Goal: Task Accomplishment & Management: Manage account settings

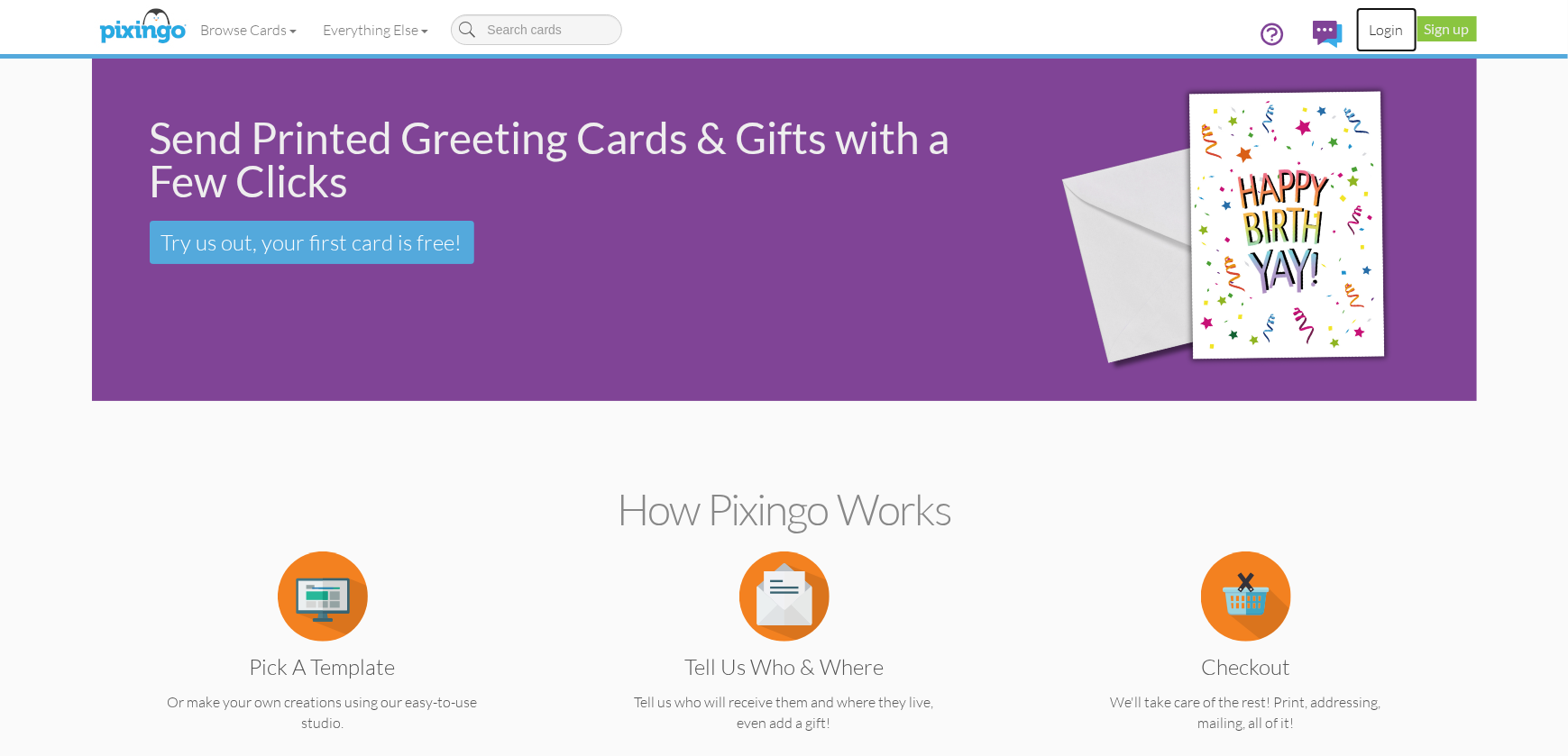
click at [1389, 18] on link "Login" at bounding box center [1386, 29] width 62 height 45
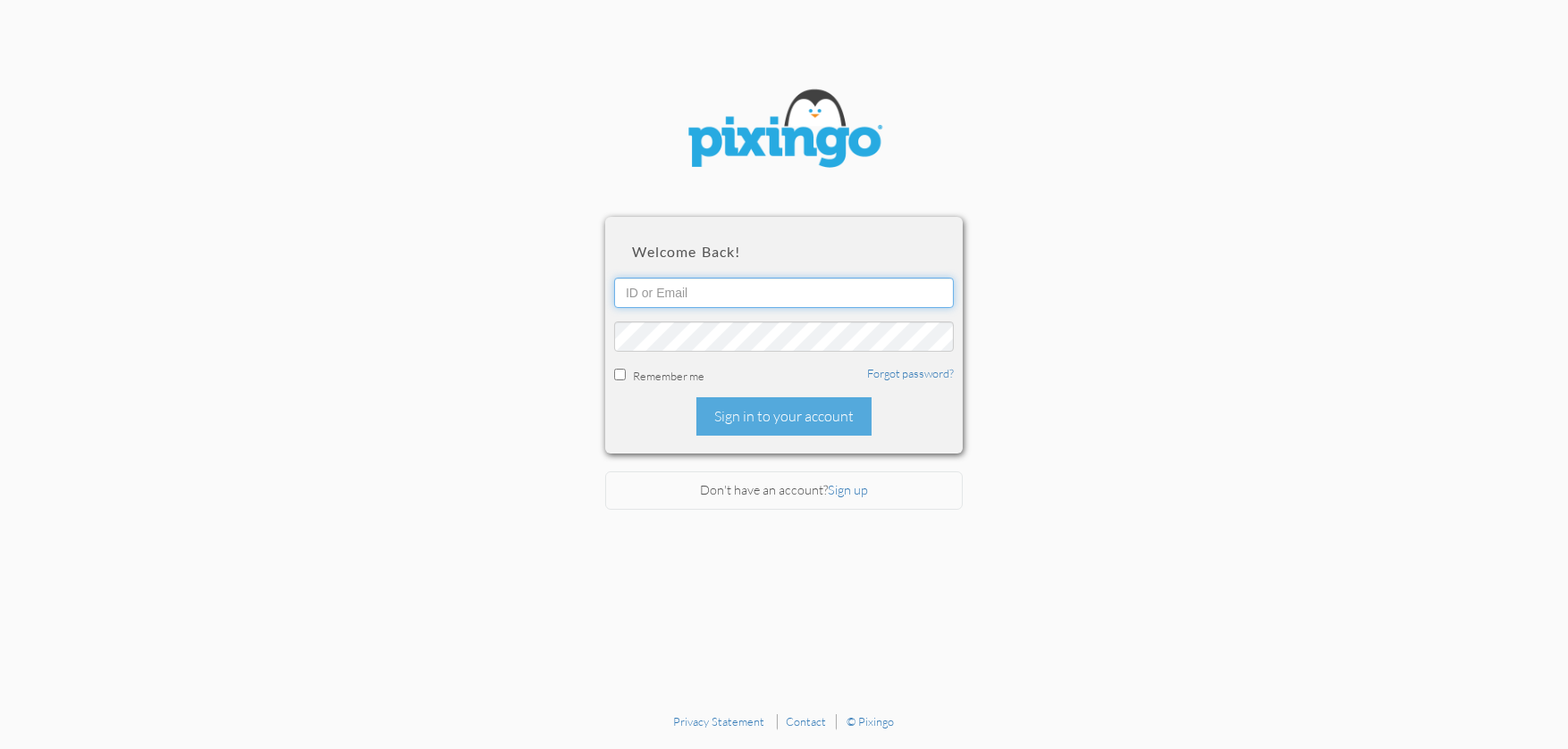
type input "[PERSON_NAME][EMAIL_ADDRESS][DOMAIN_NAME]"
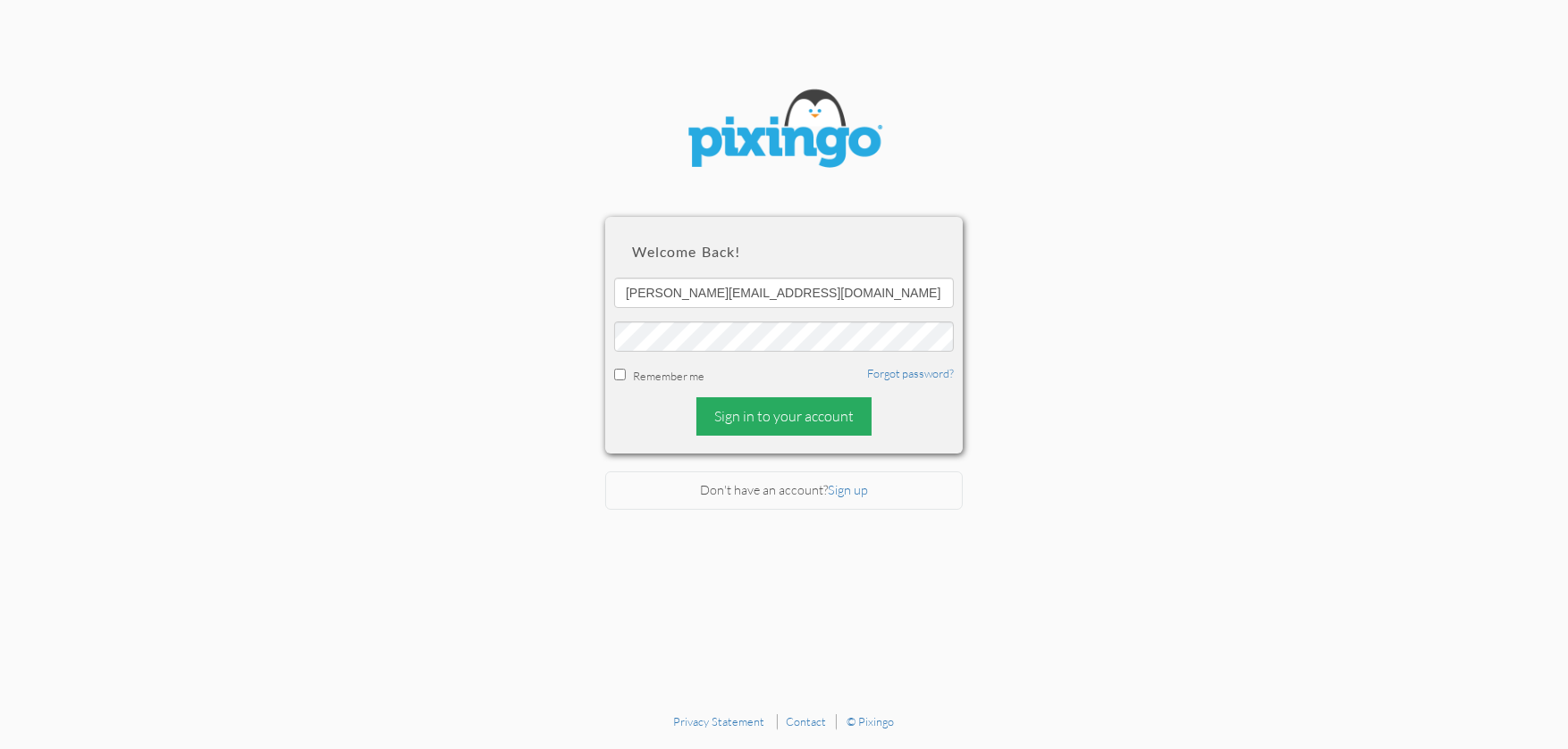
click at [791, 428] on div "Sign in to your account" at bounding box center [784, 417] width 175 height 38
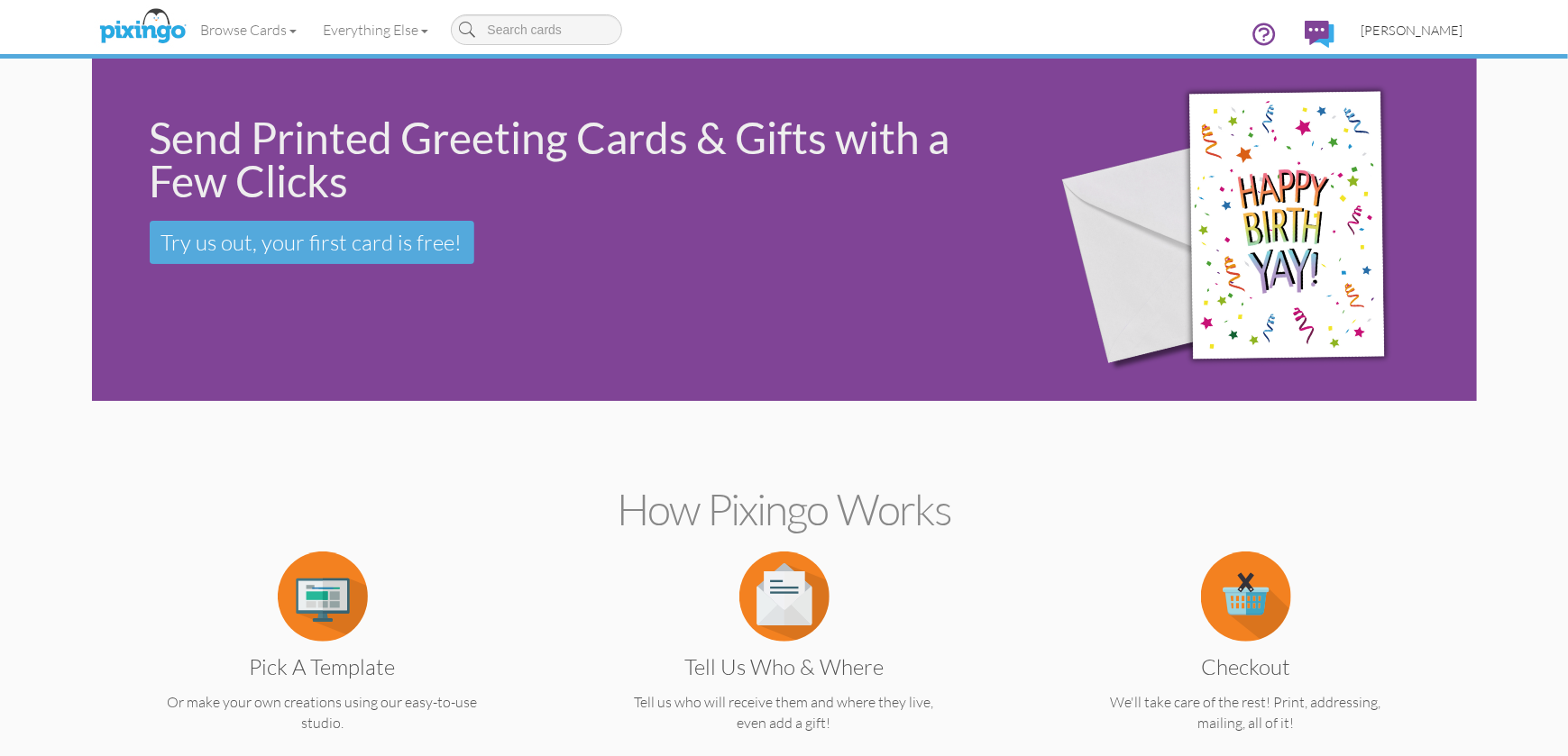
click at [1389, 34] on span "[PERSON_NAME]" at bounding box center [1412, 30] width 102 height 16
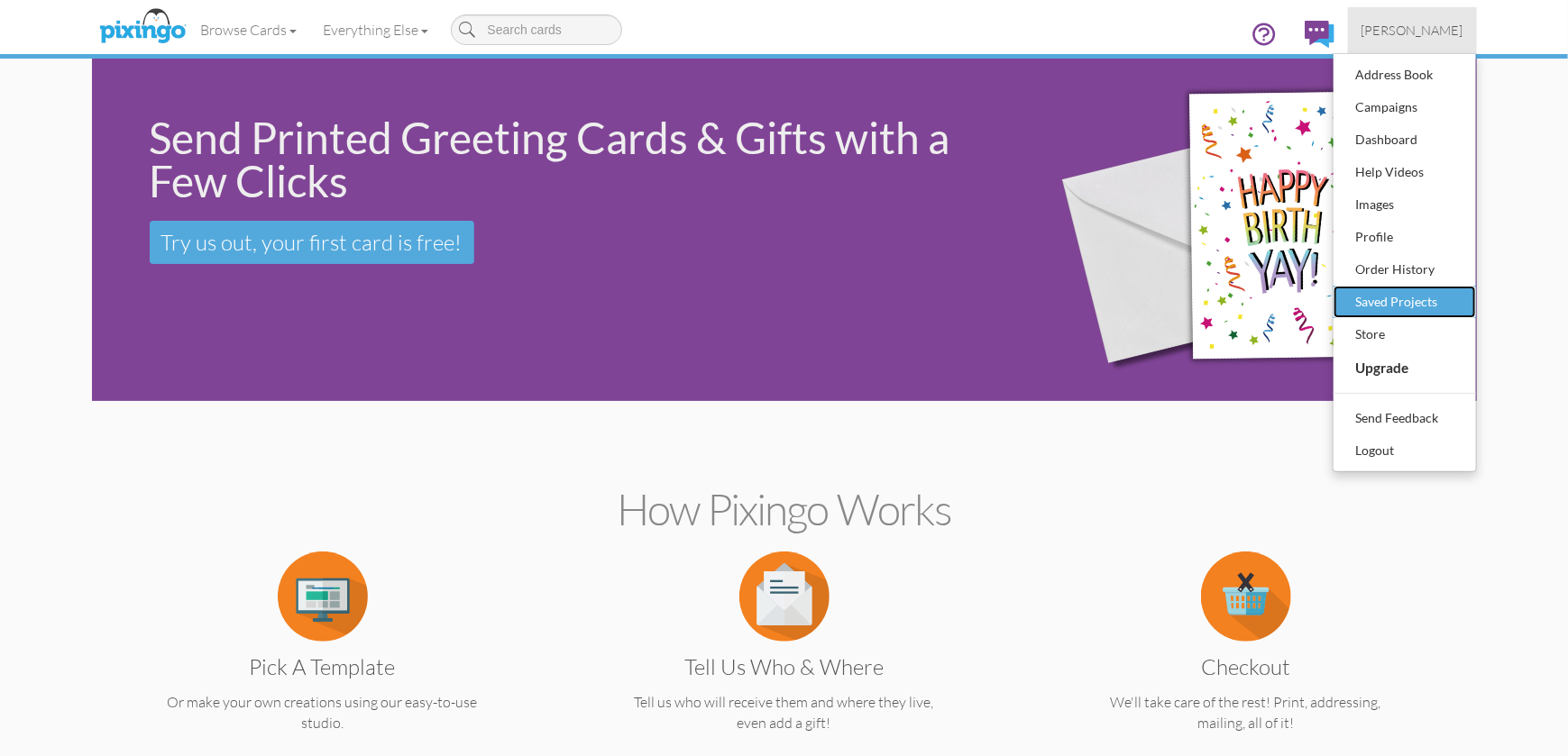
click at [1369, 303] on div "Saved Projects" at bounding box center [1404, 301] width 107 height 27
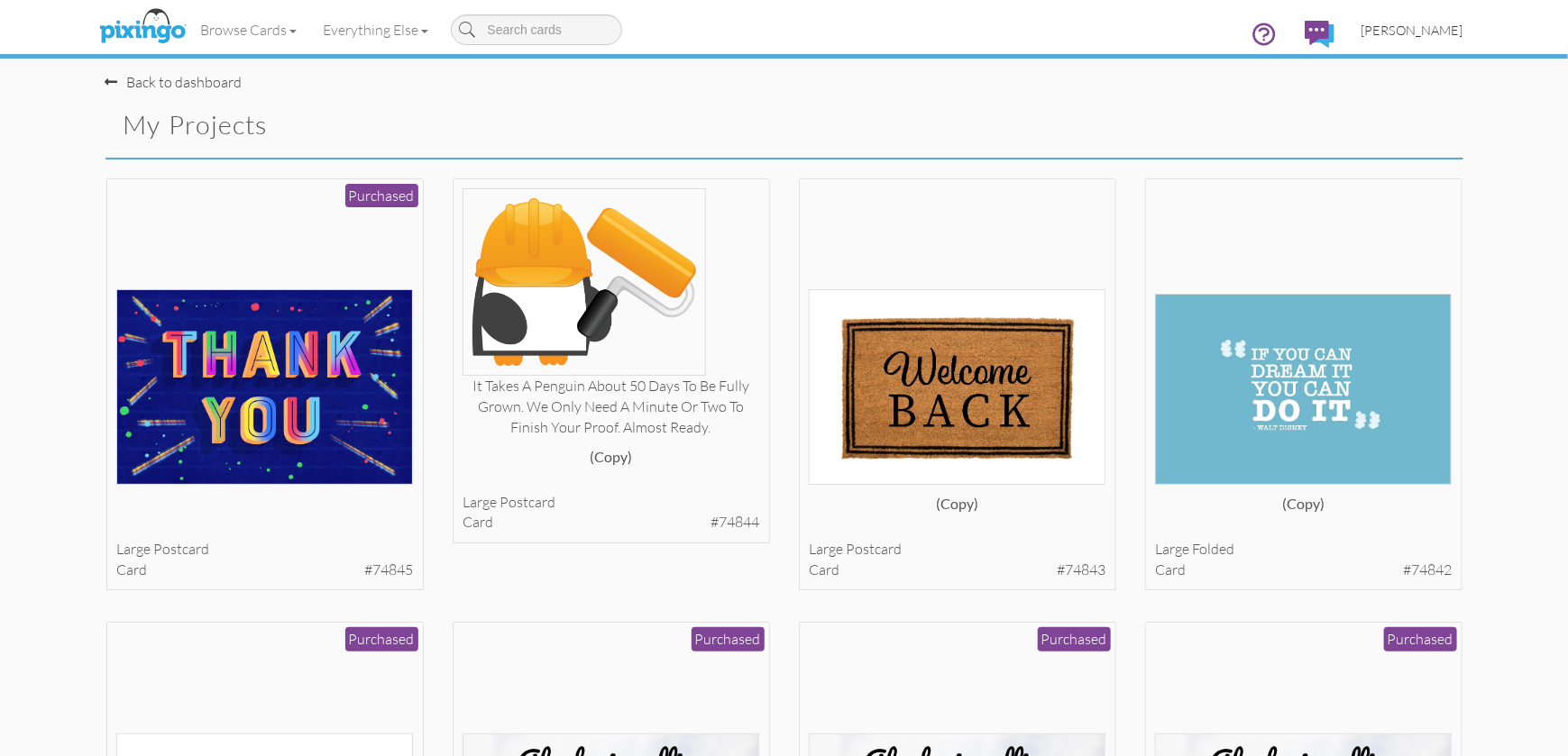
click at [1398, 33] on span "[PERSON_NAME]" at bounding box center [1412, 30] width 102 height 16
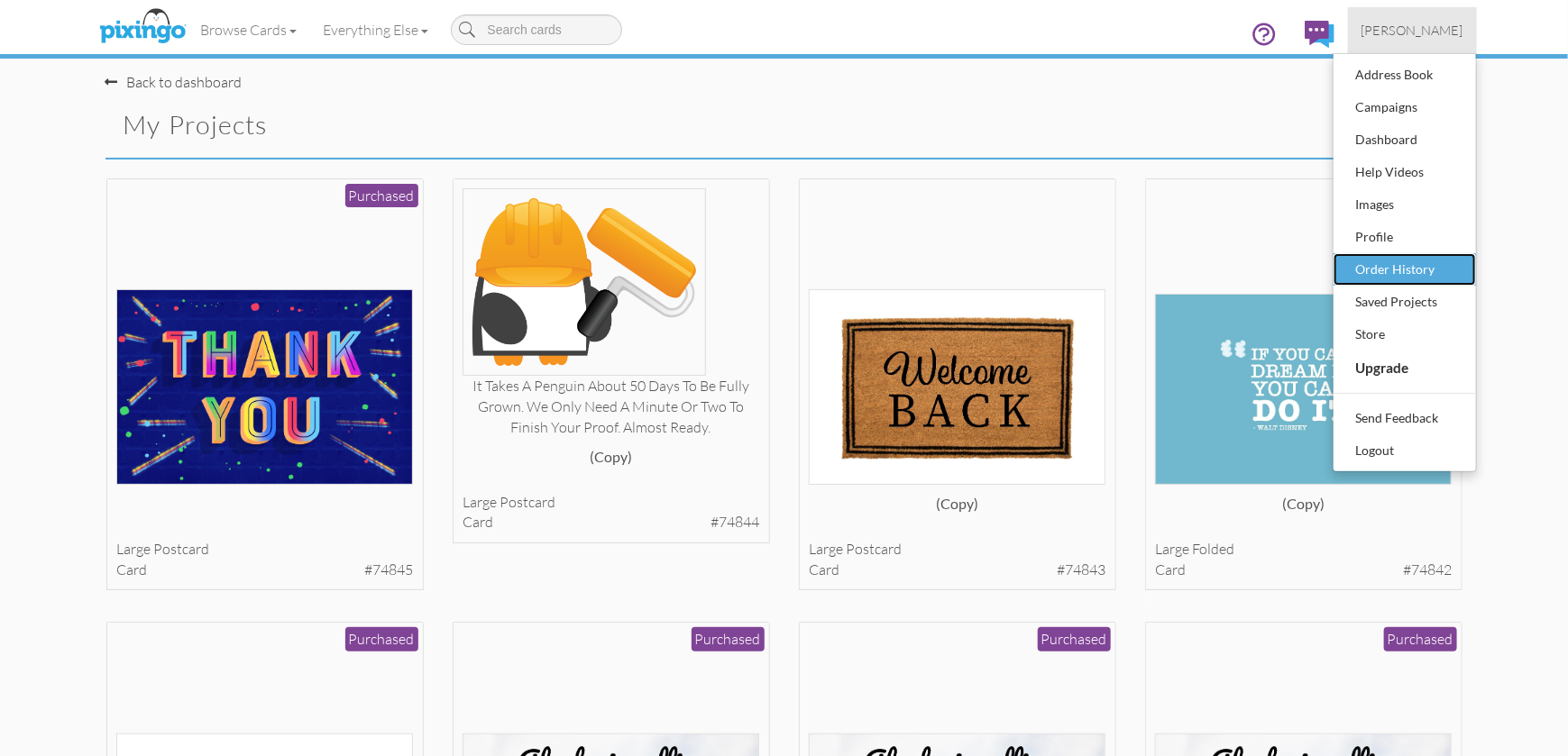
click at [1387, 273] on div "Order History" at bounding box center [1404, 269] width 107 height 27
